Goal: Task Accomplishment & Management: Complete application form

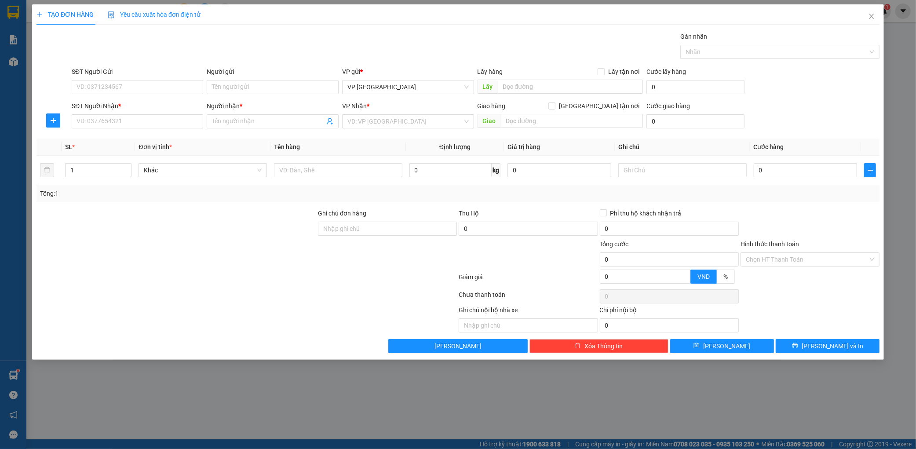
scroll to position [58, 0]
click at [117, 89] on input "SĐT Người Gửi" at bounding box center [138, 87] width 132 height 14
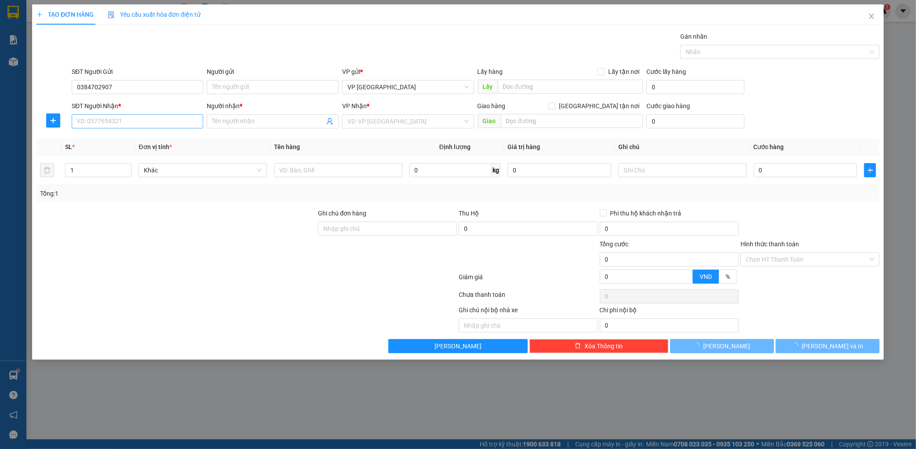
type input "0384702907"
click at [117, 122] on input "SĐT Người Nhận *" at bounding box center [138, 121] width 132 height 14
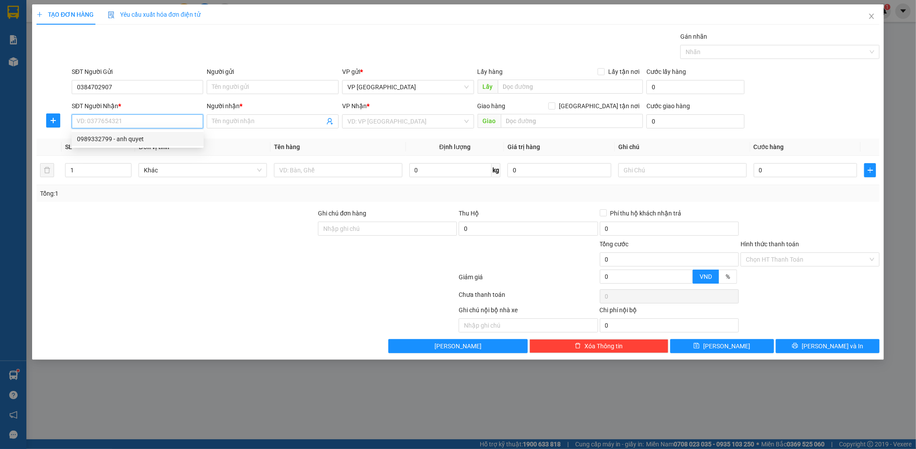
click at [113, 133] on div "0989332799 - anh quyet" at bounding box center [138, 139] width 132 height 14
type input "0989332799"
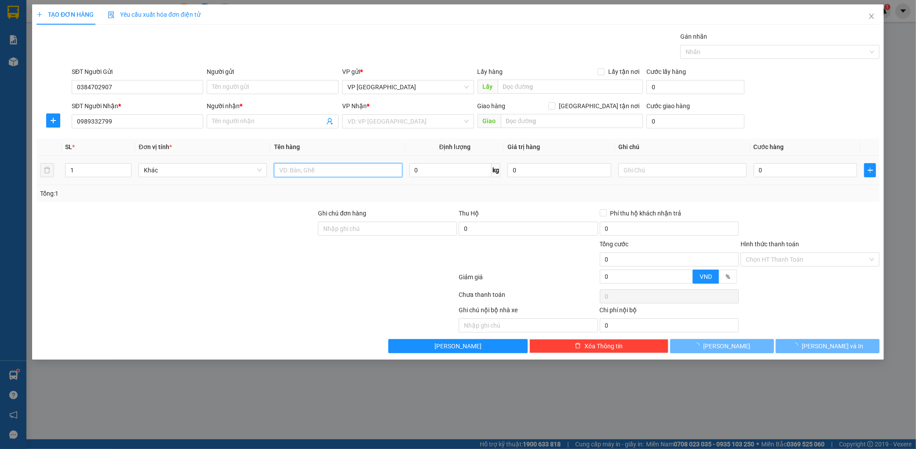
type input "anh quyet"
type input "nga 3 voi"
click at [300, 164] on input "text" at bounding box center [338, 170] width 128 height 14
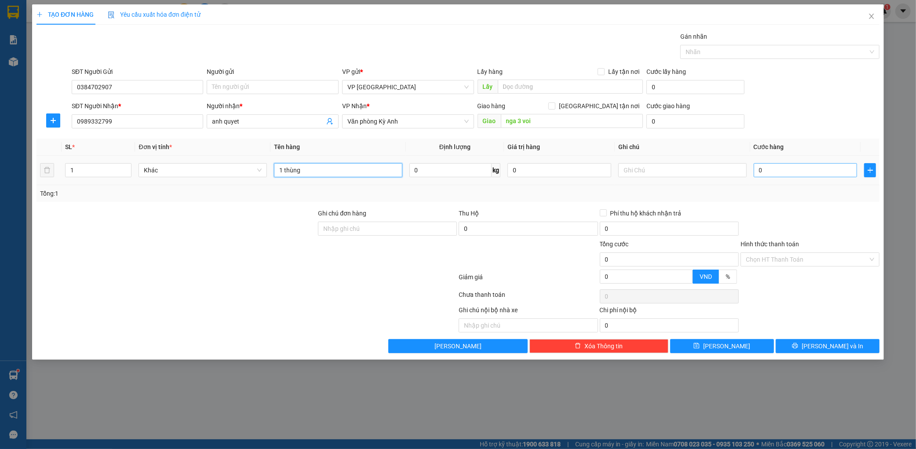
type input "1 thùng"
type input "002"
type input "2"
type input "00"
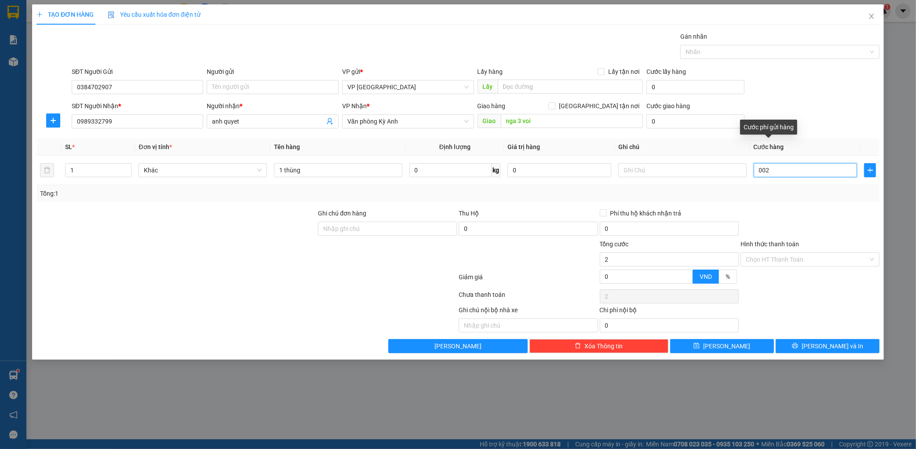
type input "0"
type input "005"
type input "5"
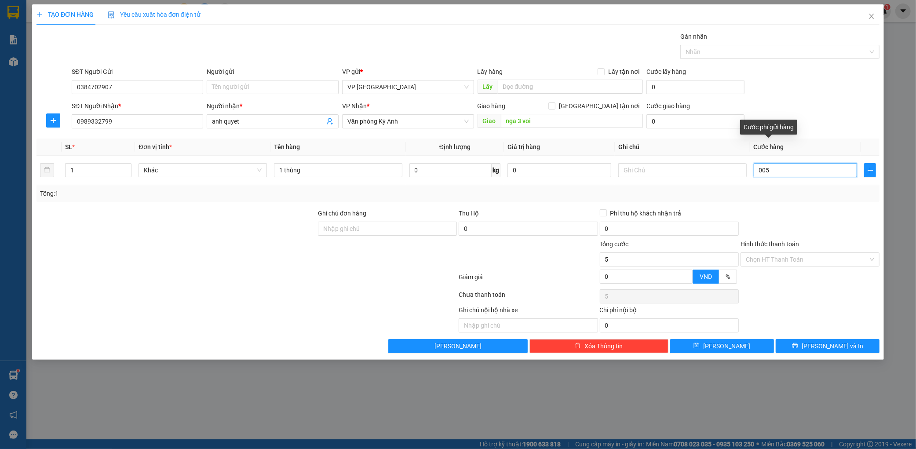
type input "0.050"
type input "50"
type input "00.500"
type input "500"
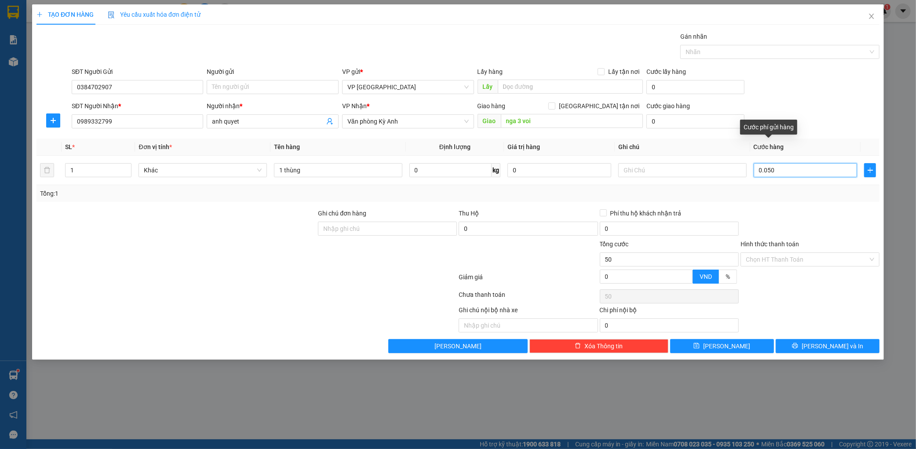
type input "500"
type input "0.005.000"
type input "5.000"
type input "000.050.000"
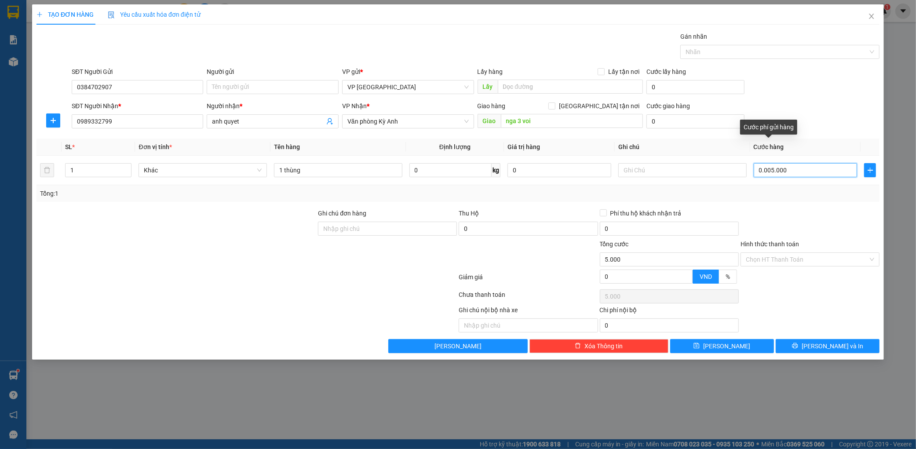
type input "50.000"
type input "[PHONE_NUMBER]"
type input "500.000"
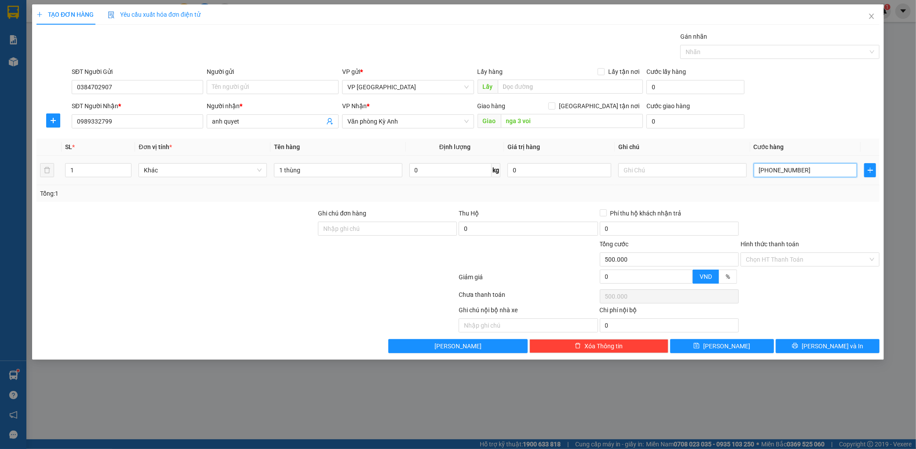
type input "00.000.050.000"
type input "50.000"
click at [834, 144] on th "Cước hàng" at bounding box center [805, 146] width 111 height 17
type input "50.000"
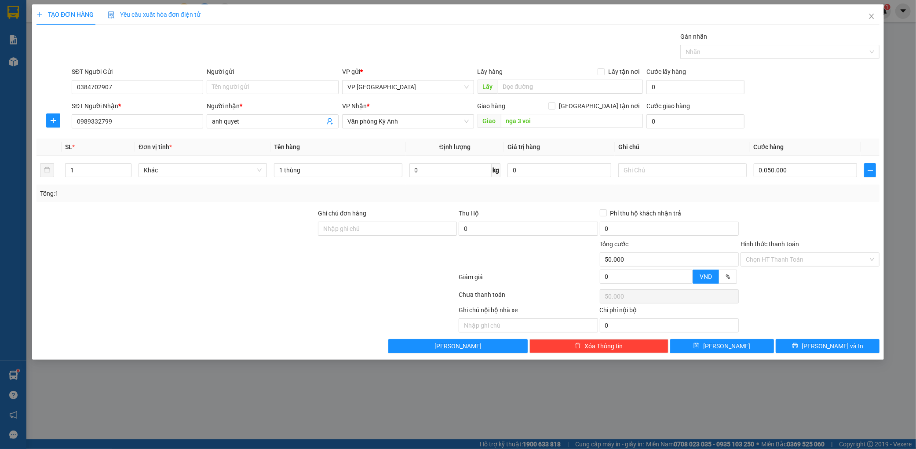
type input "50.000"
click at [849, 352] on button "[PERSON_NAME] và In" at bounding box center [828, 346] width 104 height 14
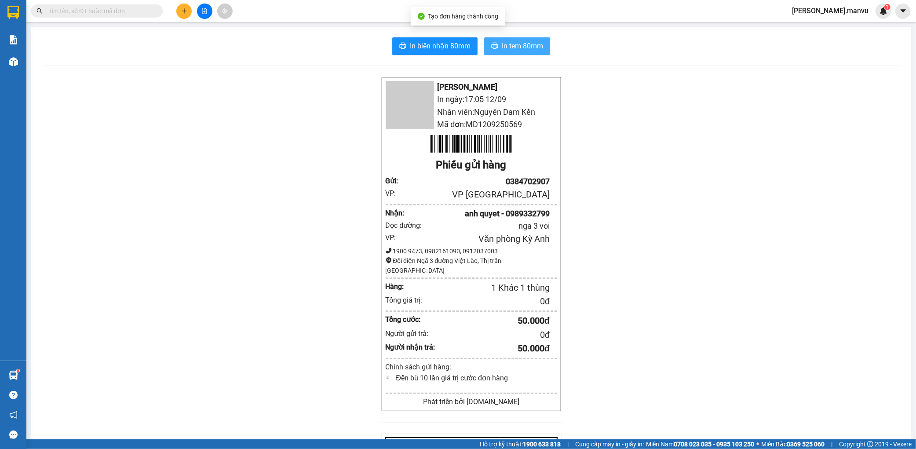
click at [521, 42] on span "In tem 80mm" at bounding box center [522, 45] width 41 height 11
click at [173, 7] on div at bounding box center [204, 11] width 66 height 15
click at [177, 8] on div at bounding box center [204, 11] width 66 height 15
click at [183, 16] on button at bounding box center [183, 11] width 15 height 15
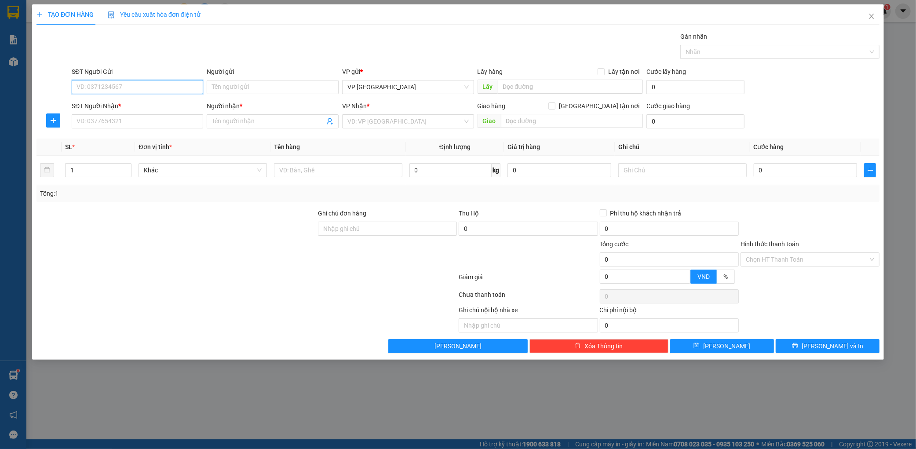
click at [109, 82] on input "SĐT Người Gửi" at bounding box center [138, 87] width 132 height 14
click at [128, 110] on div "SĐT Người Nhận *" at bounding box center [138, 106] width 132 height 10
click at [128, 114] on input "SĐT Người Nhận *" at bounding box center [138, 121] width 132 height 14
click at [145, 87] on input "0973285396" at bounding box center [138, 87] width 132 height 14
click at [126, 117] on input "SĐT Người Nhận *" at bounding box center [138, 121] width 132 height 14
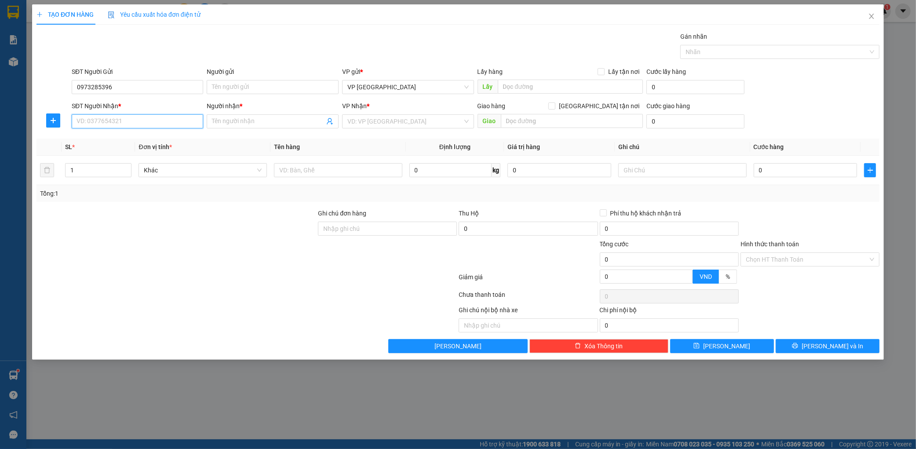
click at [144, 123] on input "SĐT Người Nhận *" at bounding box center [138, 121] width 132 height 14
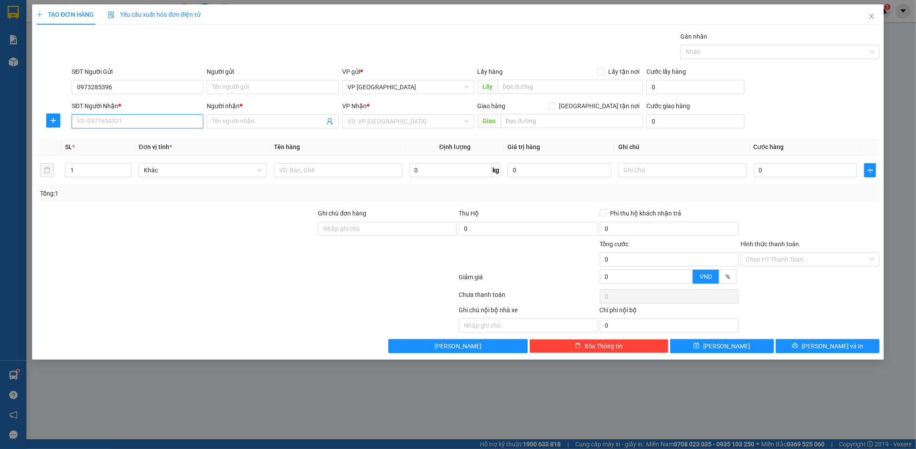
click at [144, 123] on input "SĐT Người Nhận *" at bounding box center [138, 121] width 132 height 14
click at [145, 85] on input "0973285396" at bounding box center [138, 87] width 132 height 14
type input "0"
click at [874, 17] on icon "close" at bounding box center [871, 16] width 7 height 7
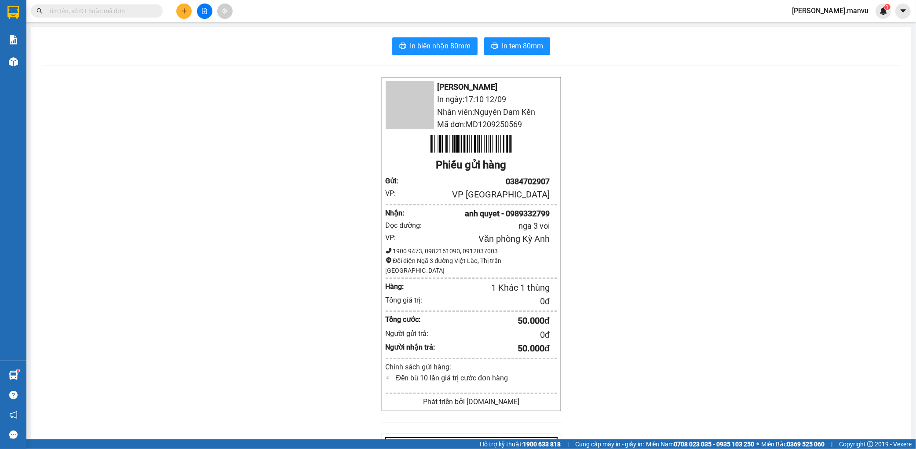
click at [182, 7] on button at bounding box center [183, 11] width 15 height 15
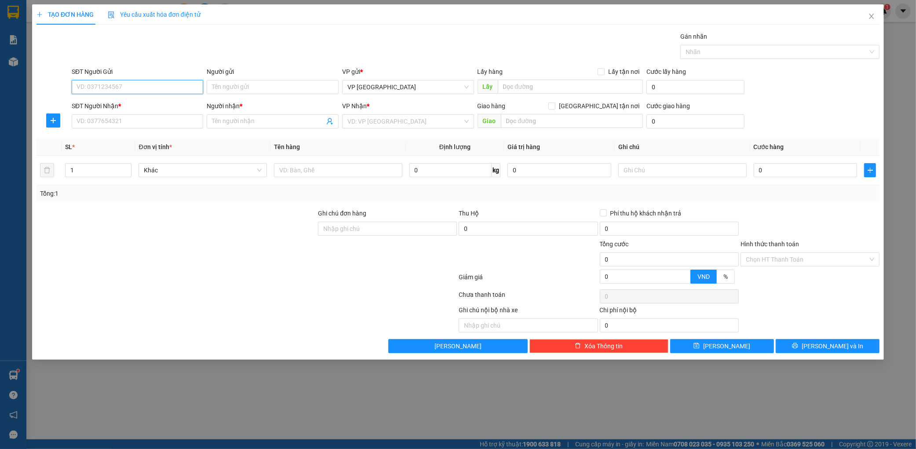
click at [146, 93] on input "SĐT Người Gửi" at bounding box center [138, 87] width 132 height 14
click at [150, 109] on div "0973586679" at bounding box center [137, 105] width 121 height 10
click at [152, 104] on body "Kết quả tìm kiếm ( 0 ) Bộ lọc Gửi 3 ngày gần nhất No Data nguyen.manvu 1 Báo cá…" at bounding box center [458, 224] width 916 height 449
type input "0973586679"
click at [126, 111] on div "SĐT Người Nhận *" at bounding box center [138, 107] width 132 height 13
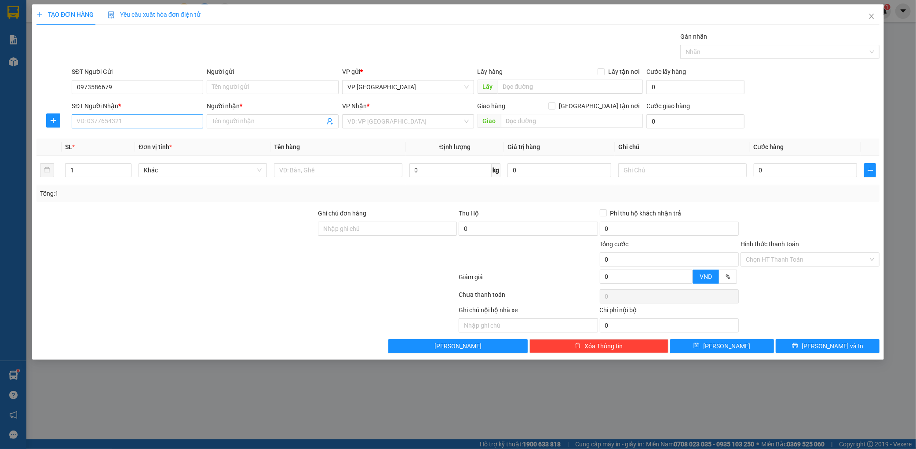
drag, startPoint x: 126, startPoint y: 111, endPoint x: 125, endPoint y: 117, distance: 5.4
click at [125, 117] on div "SĐT Người Nhận * VD: 0377654321" at bounding box center [138, 116] width 132 height 31
click at [125, 117] on input "SĐT Người Nhận *" at bounding box center [138, 121] width 132 height 14
click at [116, 141] on div "0366444002 - hạnh" at bounding box center [137, 139] width 121 height 10
type input "0366444002"
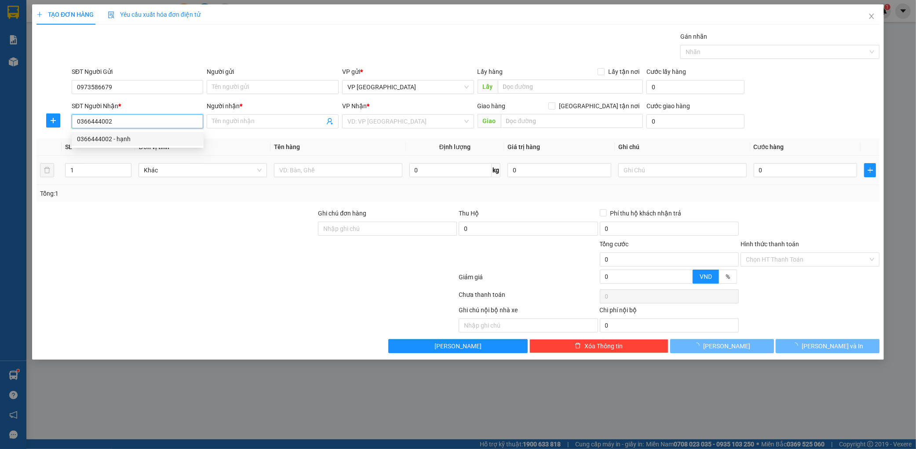
type input "hạnh"
type input "kỳ liên"
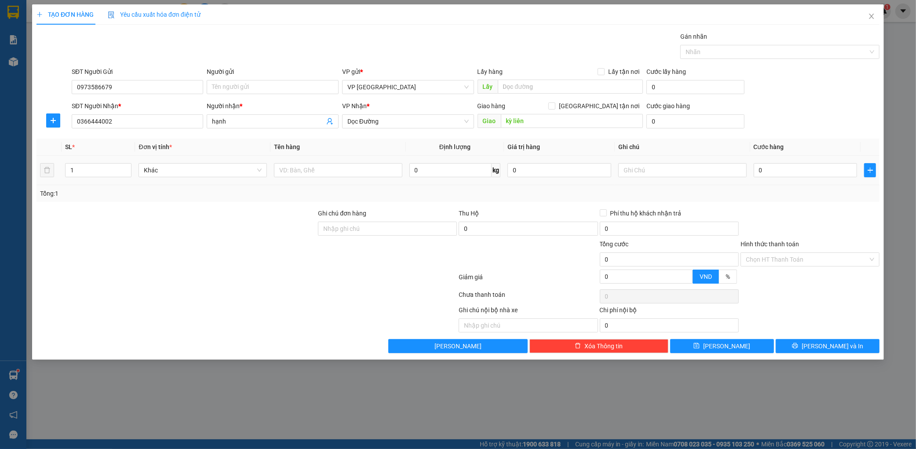
click at [296, 160] on td at bounding box center [337, 170] width 135 height 29
click at [296, 165] on input "text" at bounding box center [338, 170] width 128 height 14
type input "1 thùng"
click at [785, 183] on td "0" at bounding box center [805, 170] width 111 height 29
drag, startPoint x: 791, startPoint y: 172, endPoint x: 767, endPoint y: 160, distance: 26.9
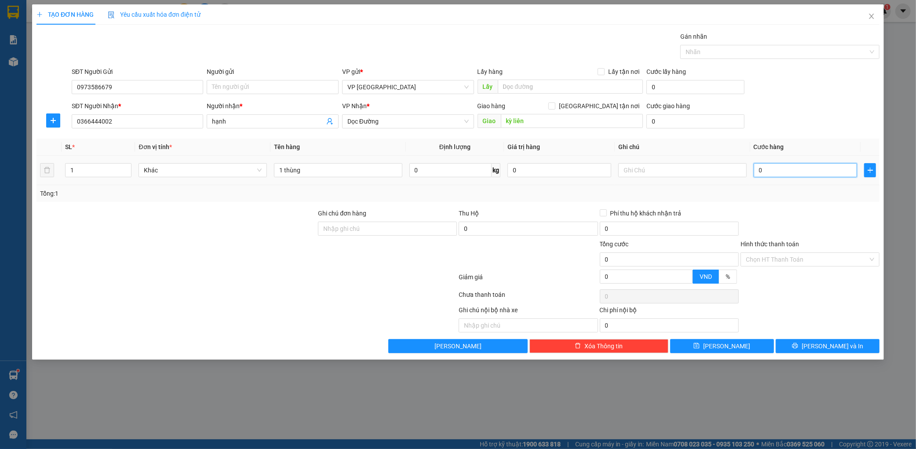
click at [791, 172] on input "0" at bounding box center [806, 170] width 104 height 14
type input "0.070"
type input "70"
type input "00.700"
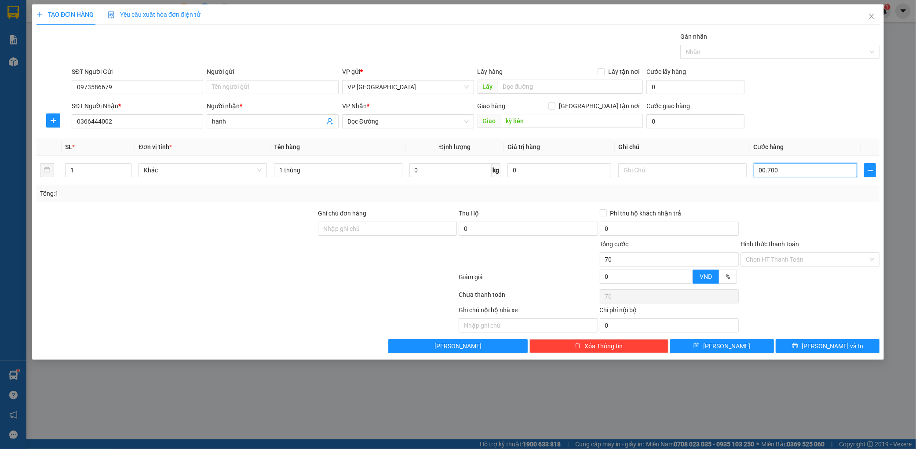
type input "700"
type input "0.007.000"
type input "7.000"
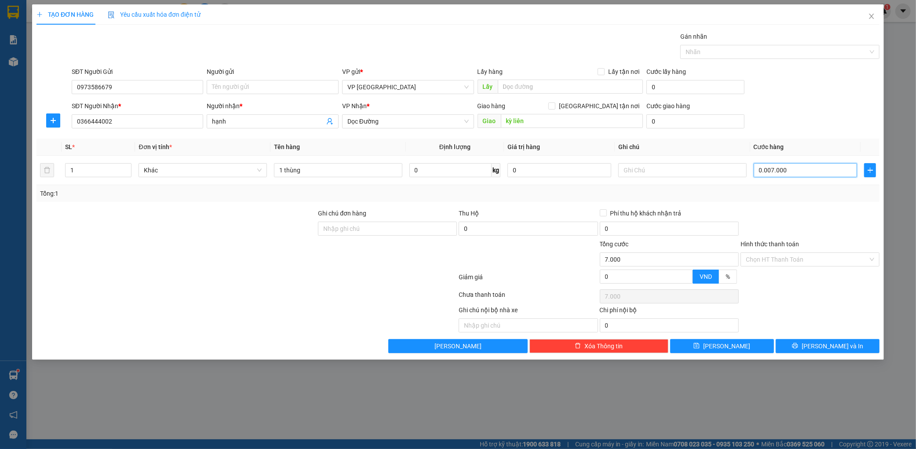
type input "000.070.000"
type input "70.000"
type input "000.007.000"
type input "7.000"
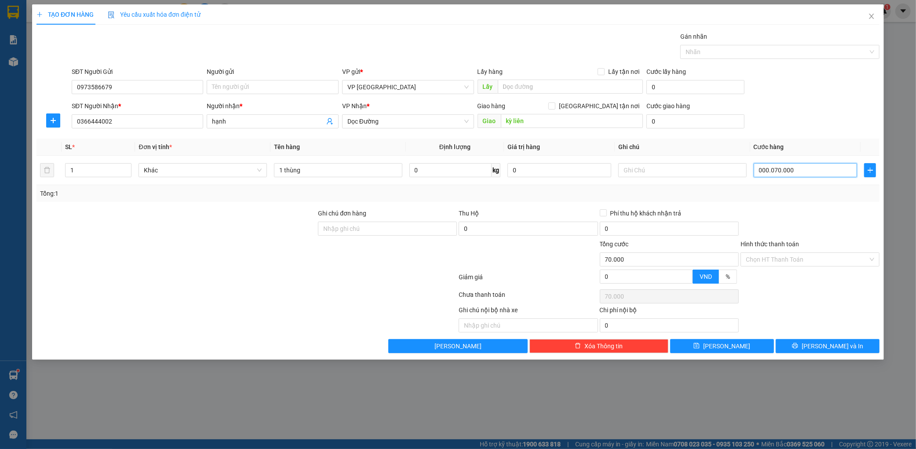
type input "7.000"
type input "0"
type input "01"
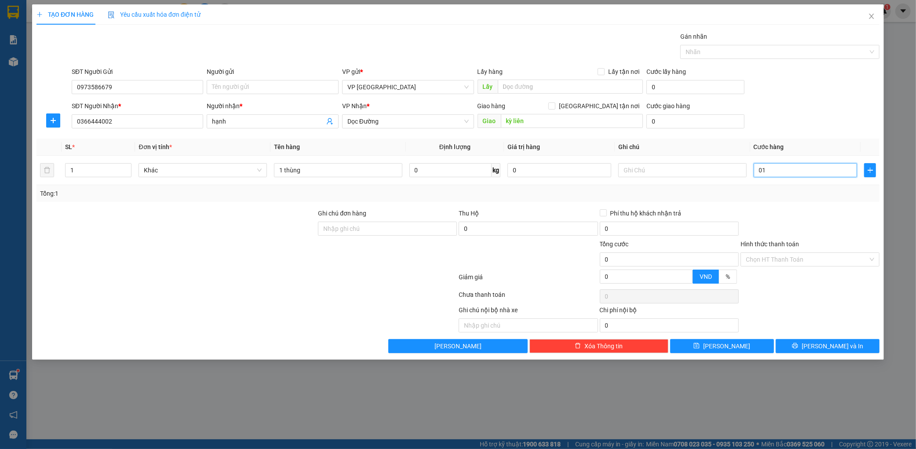
type input "1"
type input "010"
type input "10"
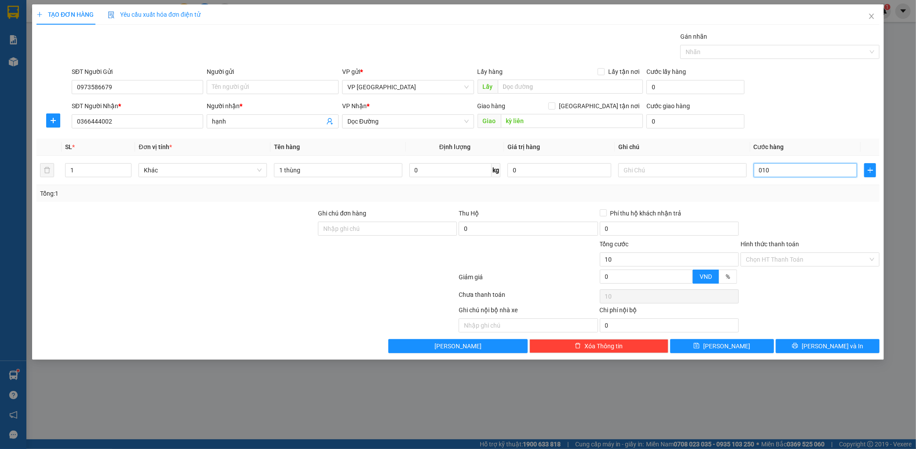
type input "0.100"
type input "100"
type input "01.000"
type input "1.000"
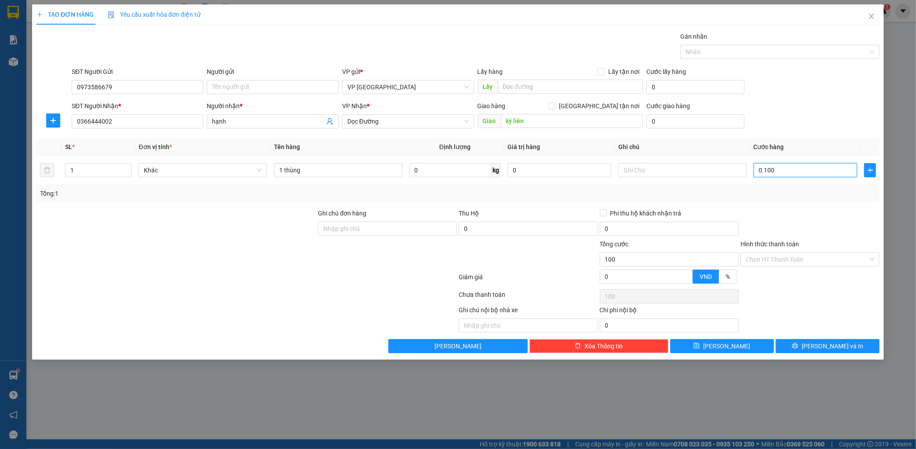
type input "1.000"
type input "0.110.000"
type input "110.000"
type input "011.100.000"
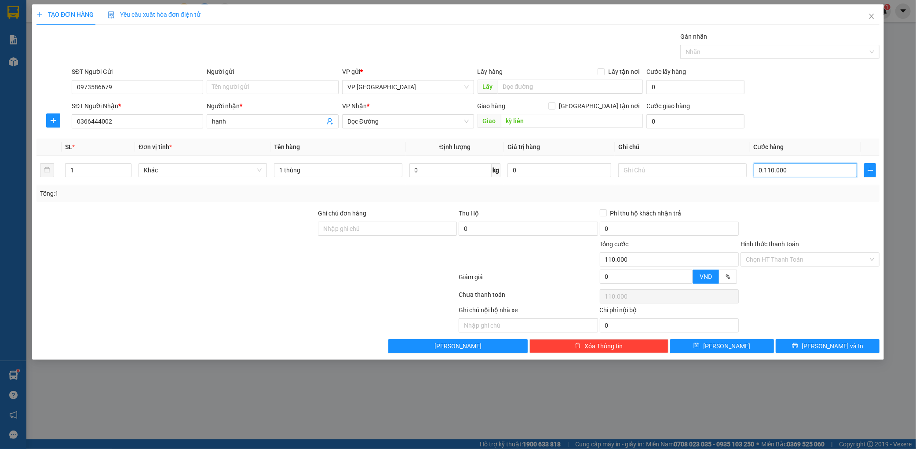
type input "11.100.000"
type input "100.000"
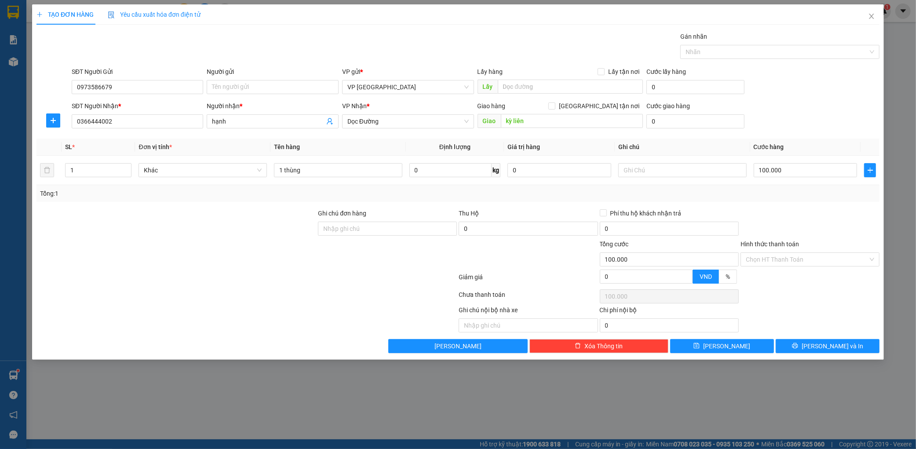
click at [762, 89] on div "SĐT Người Gửi 0973586679 Người gửi Tên người gửi VP gửi * VP [PERSON_NAME] Lấy …" at bounding box center [475, 82] width 811 height 31
click at [824, 346] on span "[PERSON_NAME] và In" at bounding box center [832, 346] width 62 height 10
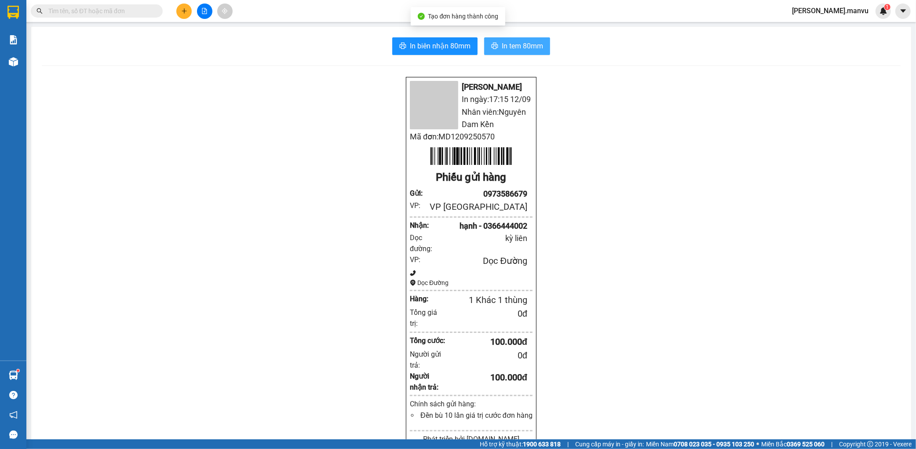
click at [542, 40] on button "In tem 80mm" at bounding box center [517, 46] width 66 height 18
